Goal: Task Accomplishment & Management: Manage account settings

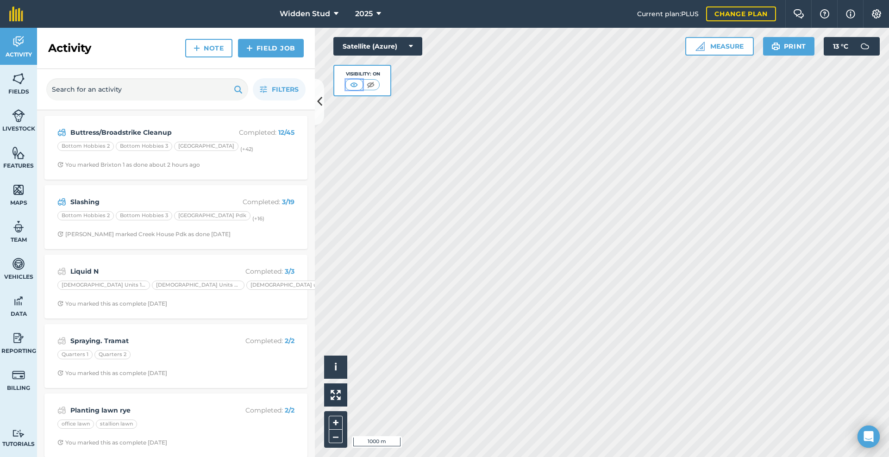
click at [352, 83] on img at bounding box center [354, 84] width 12 height 9
click at [21, 53] on span "Activity" at bounding box center [18, 54] width 37 height 7
click at [19, 80] on img at bounding box center [18, 79] width 13 height 14
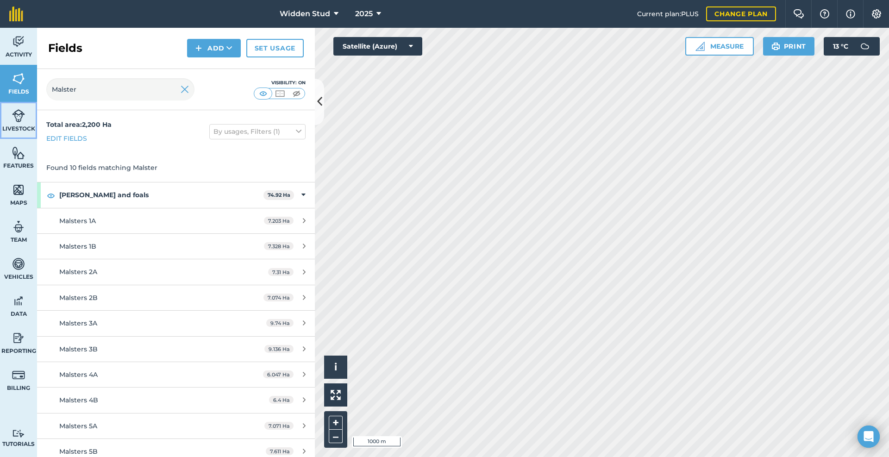
click at [15, 120] on img at bounding box center [18, 116] width 13 height 14
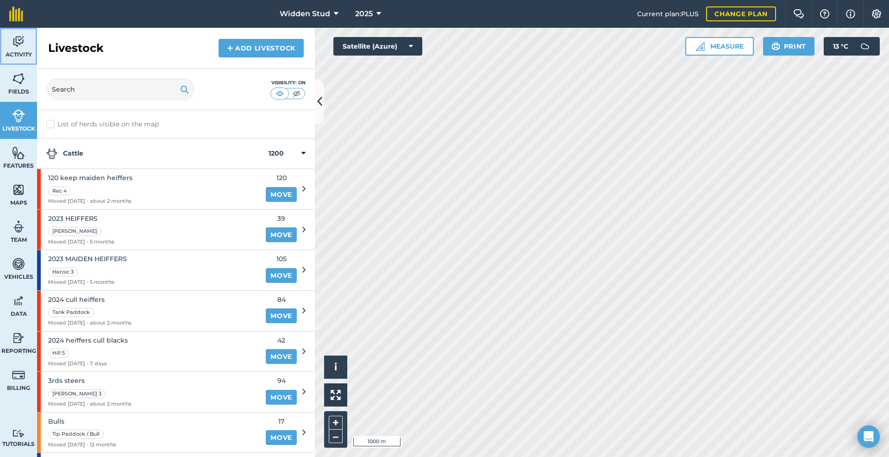
click at [27, 49] on link "Activity" at bounding box center [18, 46] width 37 height 37
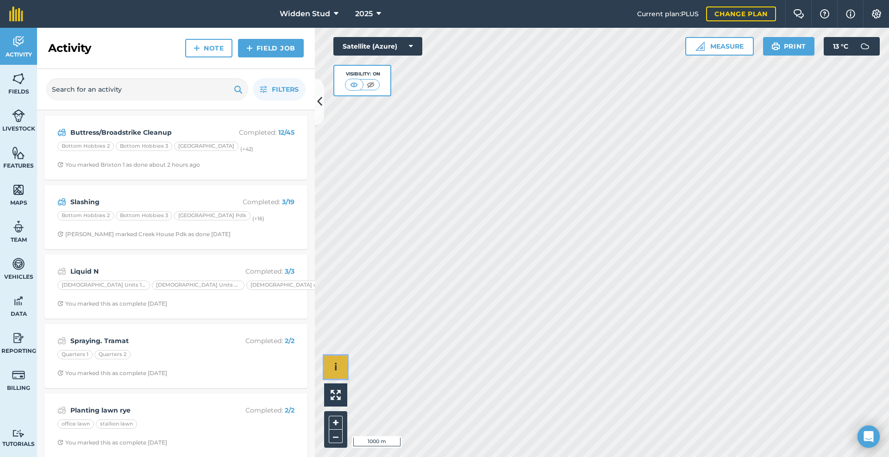
click at [327, 366] on button "i" at bounding box center [335, 367] width 23 height 23
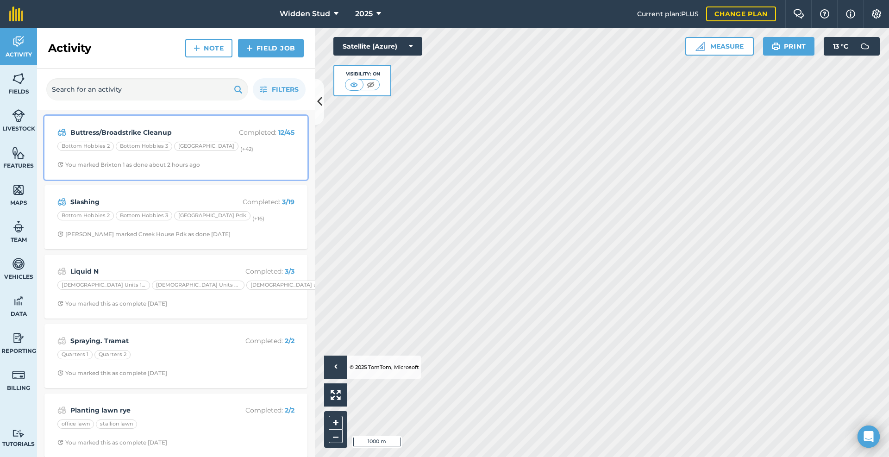
click at [255, 171] on div "Buttress/Broadstrike Cleanup Completed : 12 / 45 Bottom Hobbies 2 Bottom Hobbie…" at bounding box center [176, 147] width 252 height 53
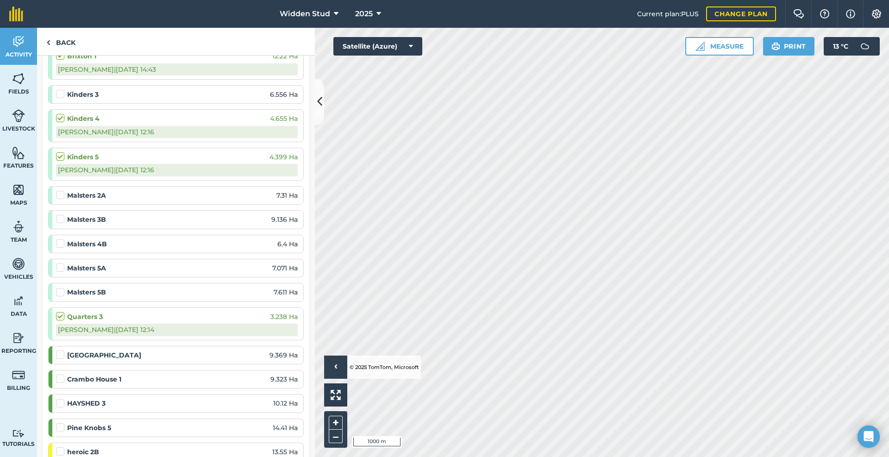
scroll to position [787, 0]
click at [61, 189] on label at bounding box center [61, 189] width 11 height 0
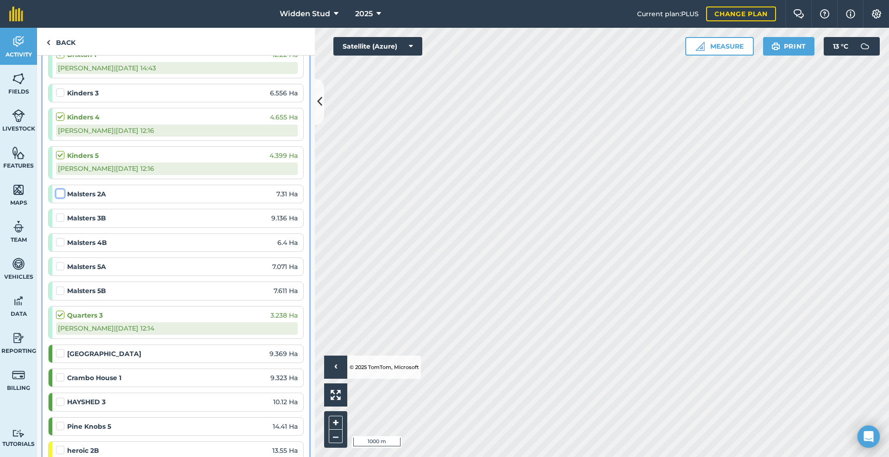
click at [61, 195] on input "checkbox" at bounding box center [59, 192] width 6 height 6
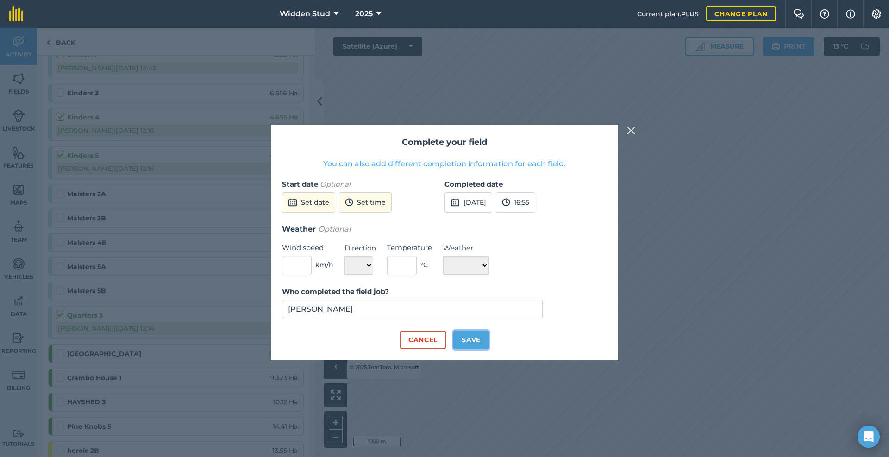
click at [470, 337] on button "Save" at bounding box center [471, 340] width 36 height 19
checkbox input "true"
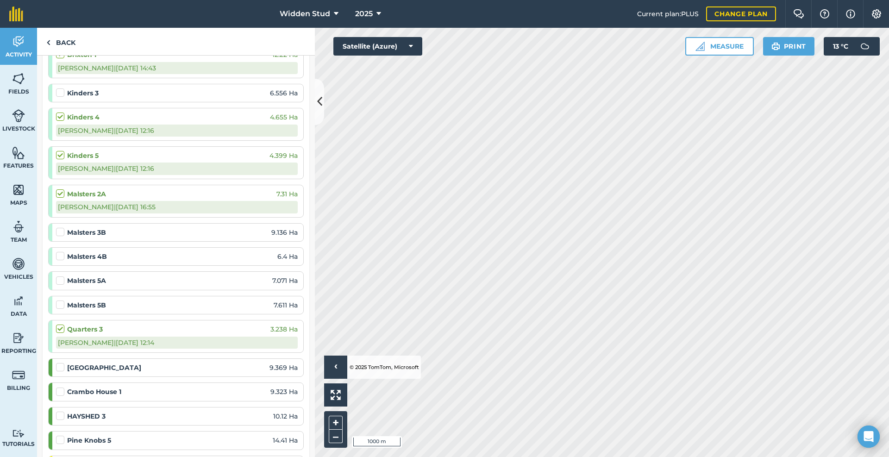
click at [60, 276] on label at bounding box center [61, 276] width 11 height 0
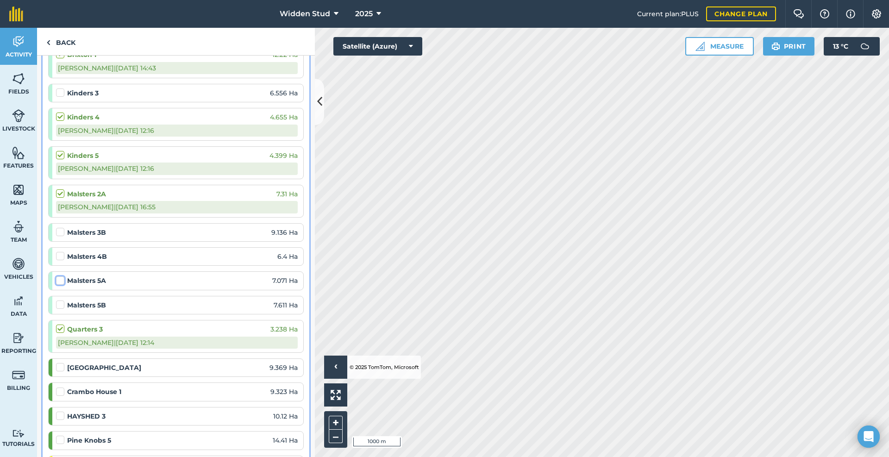
click at [60, 281] on input "checkbox" at bounding box center [59, 279] width 6 height 6
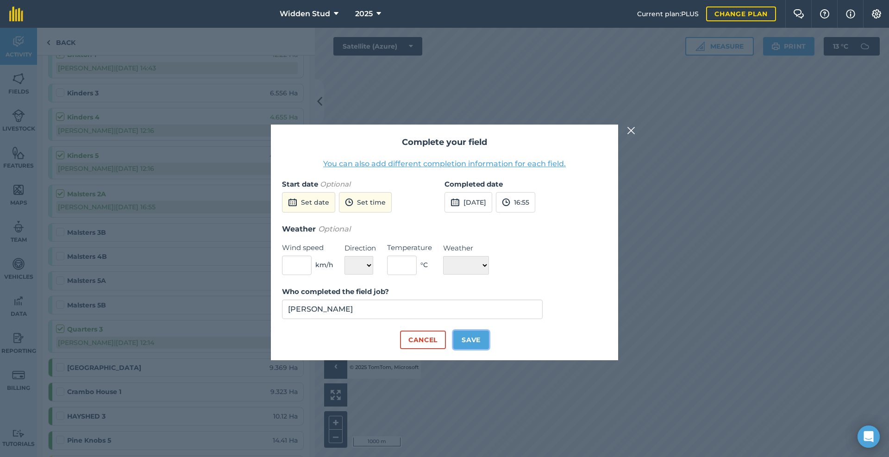
click at [463, 338] on button "Save" at bounding box center [471, 340] width 36 height 19
checkbox input "true"
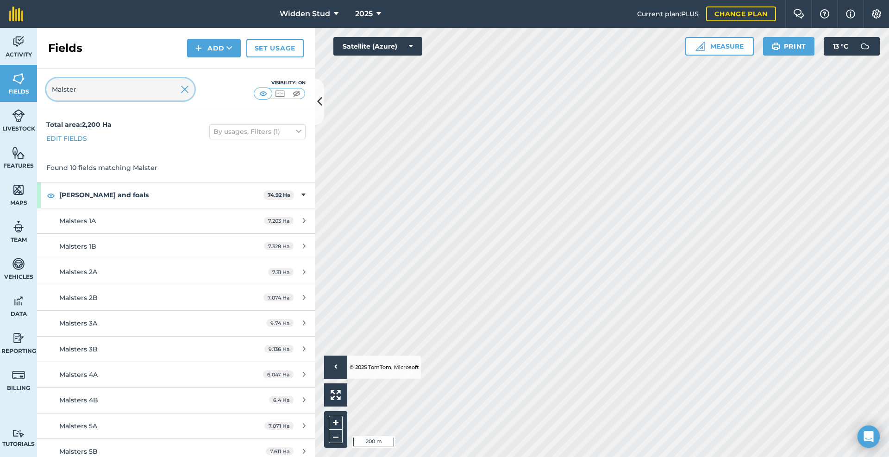
click at [154, 91] on input "Malster" at bounding box center [120, 89] width 148 height 22
type input "M"
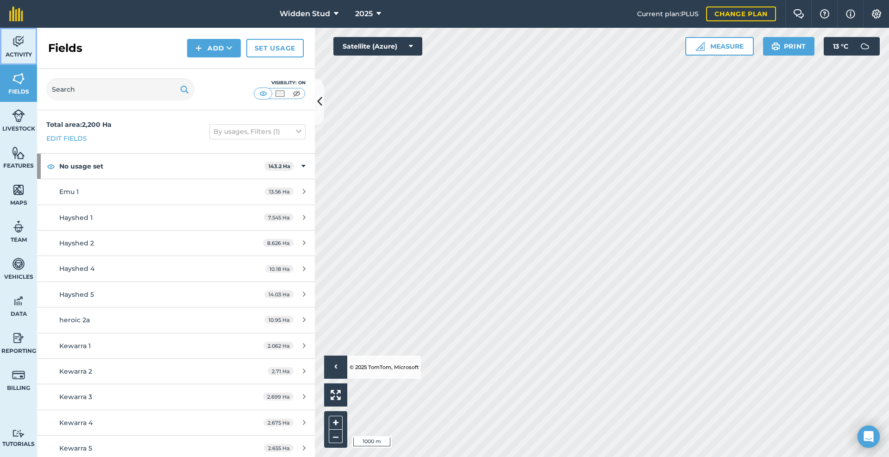
click at [22, 51] on span "Activity" at bounding box center [18, 54] width 37 height 7
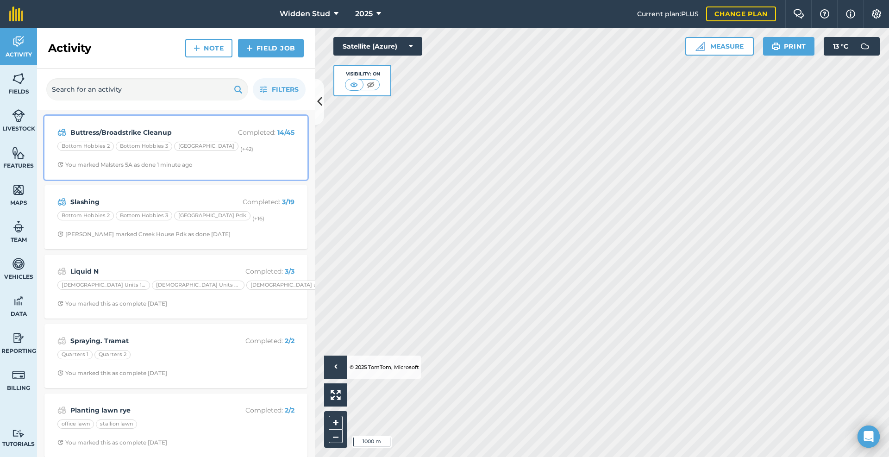
click at [223, 158] on div "Buttress/Broadstrike Cleanup Completed : 14 / 45 Bottom Hobbies 2 Bottom Hobbie…" at bounding box center [176, 147] width 252 height 53
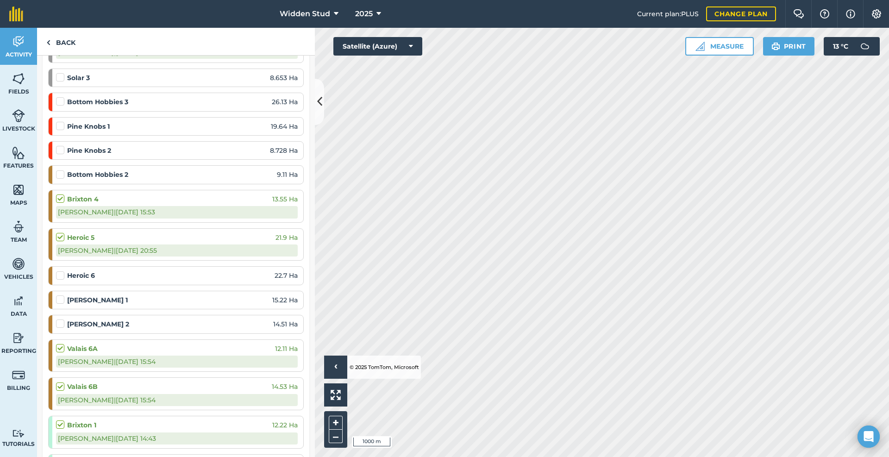
scroll to position [324, 0]
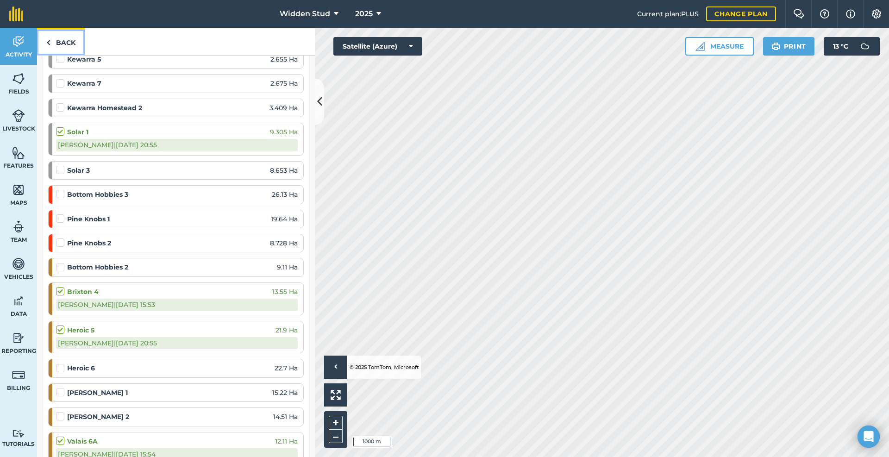
click at [48, 39] on img at bounding box center [48, 42] width 4 height 11
